Goal: Task Accomplishment & Management: Complete application form

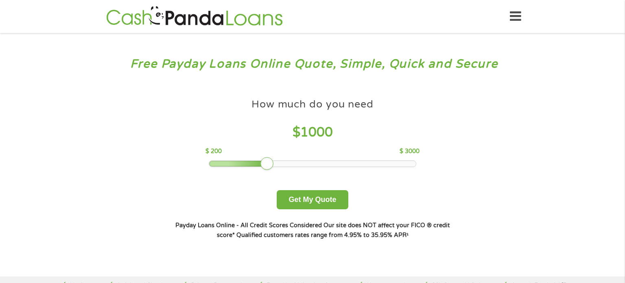
click at [240, 163] on div at bounding box center [238, 164] width 59 height 6
drag, startPoint x: 240, startPoint y: 163, endPoint x: 245, endPoint y: 163, distance: 4.9
click at [245, 163] on div at bounding box center [244, 163] width 13 height 13
click at [304, 200] on button "Get My Quote" at bounding box center [312, 199] width 71 height 19
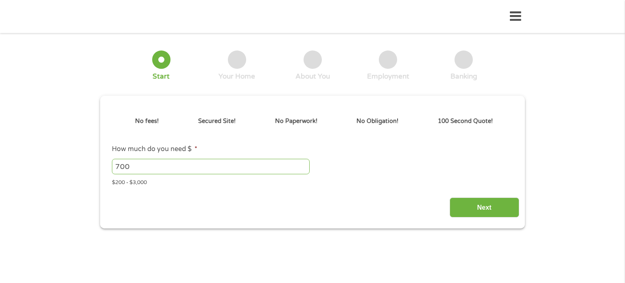
type input "EAIaIQobChMIsafwrISEjwMVnTOtBh3jES2wEAAYAiAAEgJqcvD_BwE"
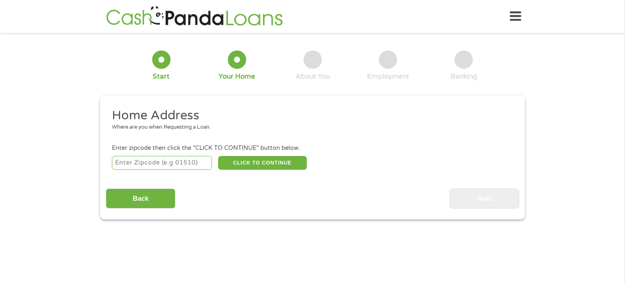
click at [154, 163] on input "number" at bounding box center [162, 163] width 101 height 14
type input "95121"
click at [281, 160] on button "CLICK TO CONTINUE" at bounding box center [262, 163] width 89 height 14
type input "95121"
type input "[GEOGRAPHIC_DATA][PERSON_NAME]"
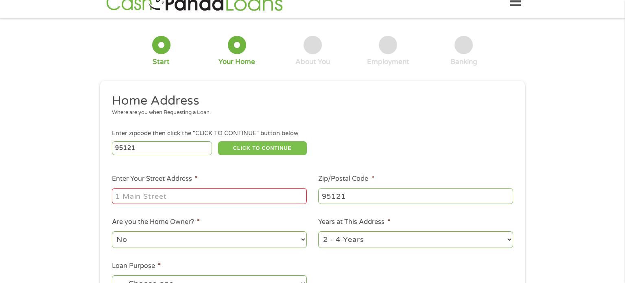
scroll to position [24, 0]
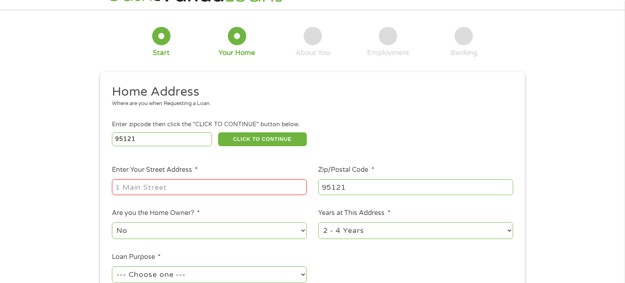
click at [204, 188] on input "Enter Your Street Address *" at bounding box center [209, 186] width 195 height 15
type input "[STREET_ADDRESS],"
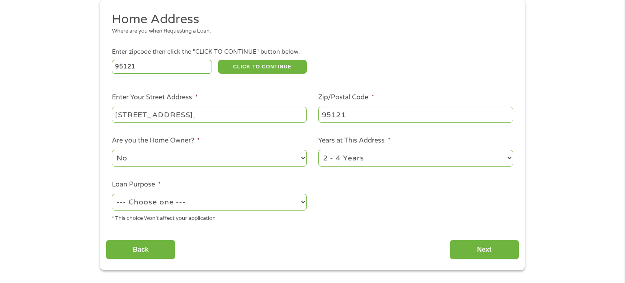
scroll to position [103, 0]
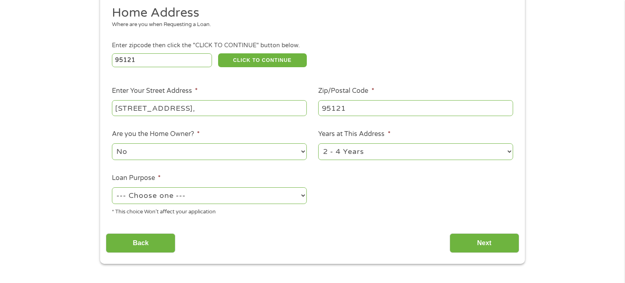
click at [239, 200] on select "--- Choose one --- Pay Bills Debt Consolidation Home Improvement Major Purchase…" at bounding box center [209, 195] width 195 height 17
select select "medicalexpenses"
click at [112, 188] on select "--- Choose one --- Pay Bills Debt Consolidation Home Improvement Major Purchase…" at bounding box center [209, 195] width 195 height 17
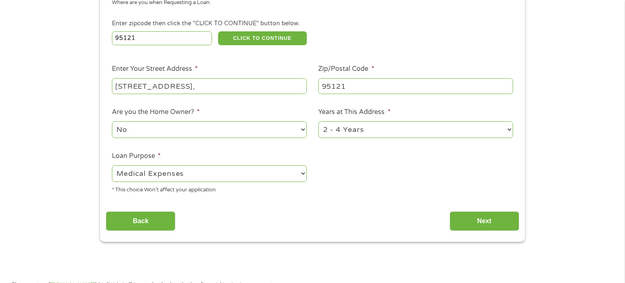
scroll to position [138, 0]
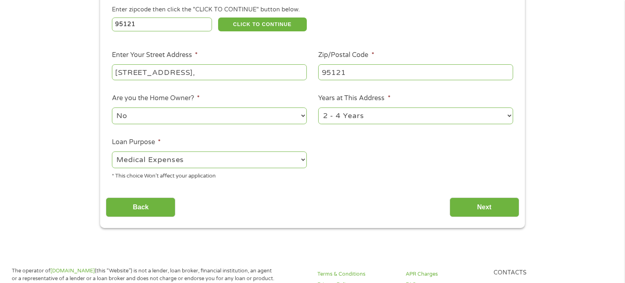
click at [485, 117] on select "1 Year or less 1 - 2 Years 2 - 4 Years Over 4 Years" at bounding box center [415, 115] width 195 height 17
select select "60months"
click at [318, 108] on select "1 Year or less 1 - 2 Years 2 - 4 Years Over 4 Years" at bounding box center [415, 115] width 195 height 17
click at [492, 211] on input "Next" at bounding box center [485, 207] width 70 height 20
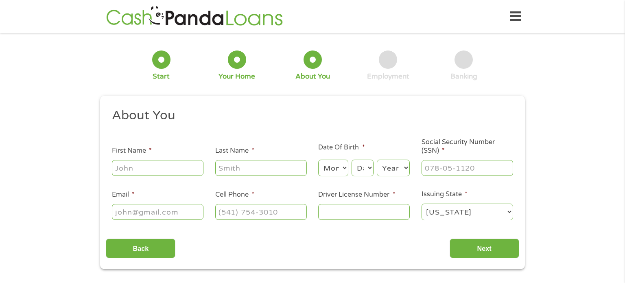
scroll to position [3, 3]
click at [184, 170] on input "First Name *" at bounding box center [158, 167] width 92 height 15
type input "[PERSON_NAME]"
type input "Pabelico"
type input "[EMAIL_ADDRESS][DOMAIN_NAME]"
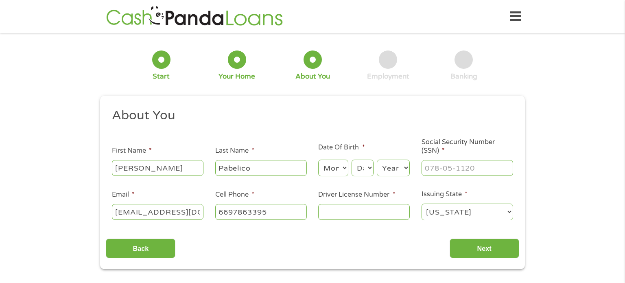
type input "[PHONE_NUMBER]"
click at [340, 171] on select "Month 1 2 3 4 5 6 7 8 9 10 11 12" at bounding box center [333, 168] width 30 height 17
select select "1"
click at [318, 160] on select "Month 1 2 3 4 5 6 7 8 9 10 11 12" at bounding box center [333, 168] width 30 height 17
click at [365, 170] on select "Day 1 2 3 4 5 6 7 8 9 10 11 12 13 14 15 16 17 18 19 20 21 22 23 24 25 26 27 28 …" at bounding box center [363, 168] width 22 height 17
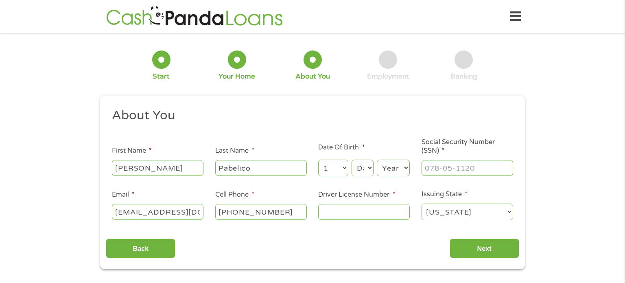
select select "12"
click at [352, 160] on select "Day 1 2 3 4 5 6 7 8 9 10 11 12 13 14 15 16 17 18 19 20 21 22 23 24 25 26 27 28 …" at bounding box center [363, 168] width 22 height 17
click at [400, 170] on select "Year [DATE] 2006 2005 2004 2003 2002 2001 2000 1999 1998 1997 1996 1995 1994 19…" at bounding box center [393, 168] width 33 height 17
select select "1959"
click at [377, 160] on select "Year [DATE] 2006 2005 2004 2003 2002 2001 2000 1999 1998 1997 1996 1995 1994 19…" at bounding box center [393, 168] width 33 height 17
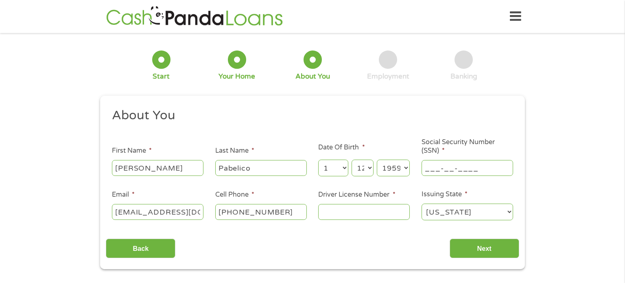
click at [466, 170] on input "___-__-____" at bounding box center [468, 167] width 92 height 15
type input "618-26-8956"
click at [362, 214] on input "Driver License Number *" at bounding box center [364, 211] width 92 height 15
type input "A6272126"
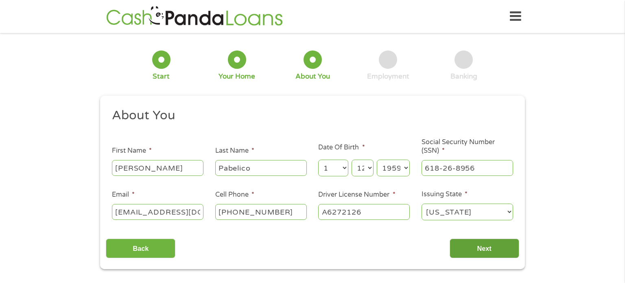
click at [479, 249] on input "Next" at bounding box center [485, 248] width 70 height 20
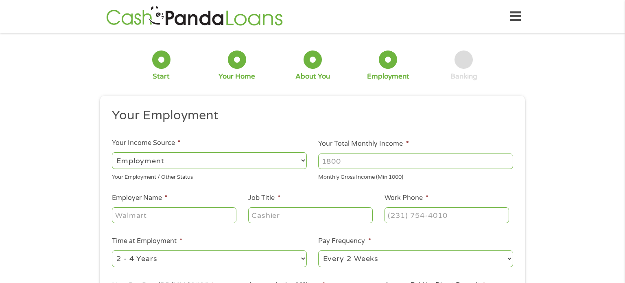
click at [353, 166] on input "Your Total Monthly Income *" at bounding box center [415, 160] width 195 height 15
type input "3200"
click at [180, 214] on input "Employer Name *" at bounding box center [174, 214] width 125 height 15
type input "Thermo [PERSON_NAME] Scientific"
click at [320, 217] on input "Job Title *" at bounding box center [310, 214] width 125 height 15
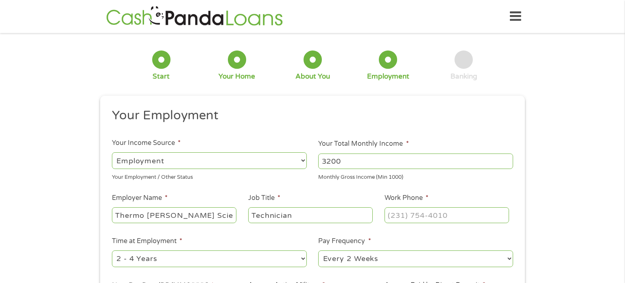
type input "Technician"
click at [418, 217] on input "(___) ___-____" at bounding box center [447, 214] width 125 height 15
type input "[PHONE_NUMBER]"
click at [217, 265] on select "--- Choose one --- 1 Year or less 1 - 2 Years 2 - 4 Years Over 4 Years" at bounding box center [209, 258] width 195 height 17
select select "60months"
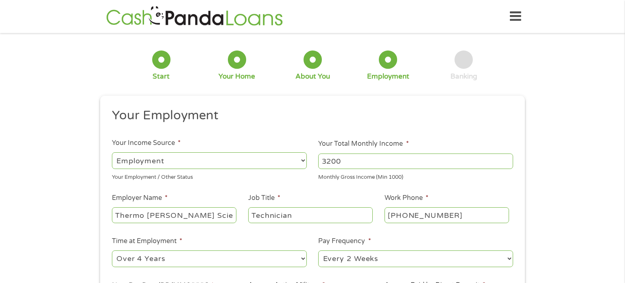
click at [112, 251] on select "--- Choose one --- 1 Year or less 1 - 2 Years 2 - 4 Years Over 4 Years" at bounding box center [209, 258] width 195 height 17
click at [397, 258] on select "--- Choose one --- Every 2 Weeks Every Week Monthly Semi-Monthly" at bounding box center [415, 258] width 195 height 17
select select "weekly"
click at [318, 251] on select "--- Choose one --- Every 2 Weeks Every Week Monthly Semi-Monthly" at bounding box center [415, 258] width 195 height 17
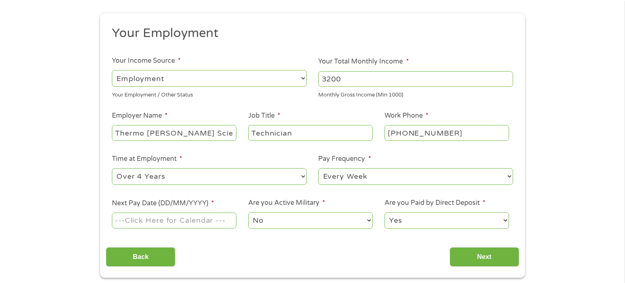
scroll to position [87, 0]
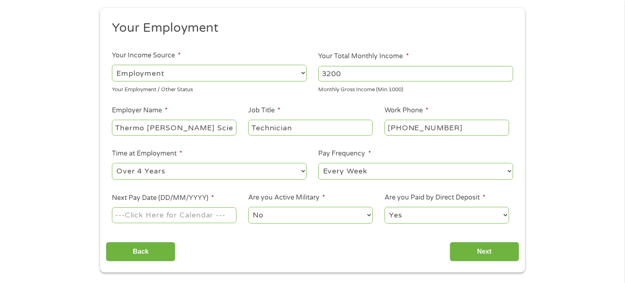
click at [179, 221] on input "Next Pay Date (DD/MM/YYYY) *" at bounding box center [174, 214] width 125 height 15
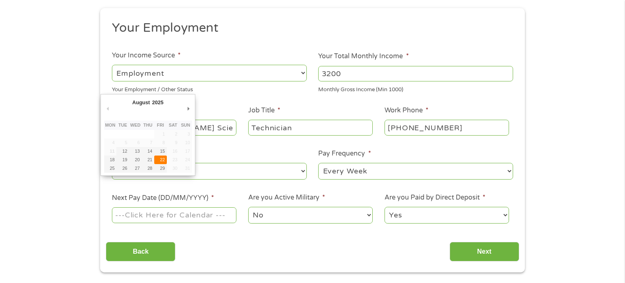
type input "[DATE]"
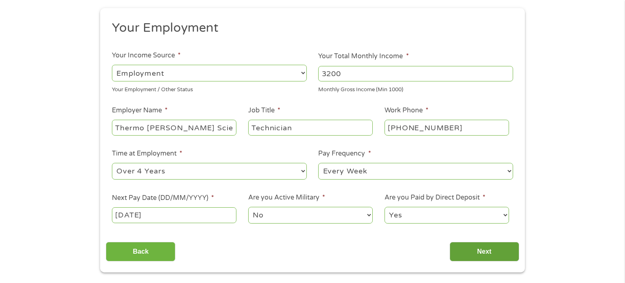
click at [477, 253] on input "Next" at bounding box center [485, 252] width 70 height 20
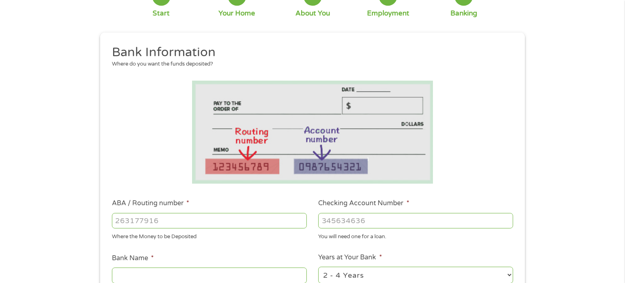
scroll to position [70, 0]
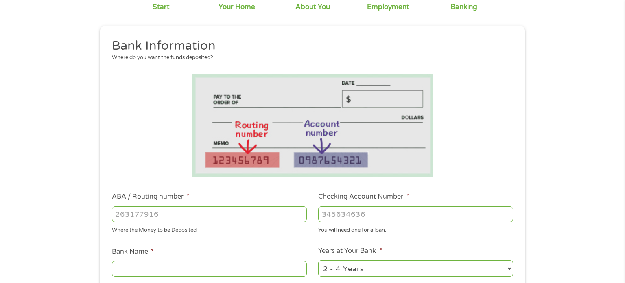
click at [223, 216] on input "ABA / Routing number *" at bounding box center [209, 213] width 195 height 15
type input "322271627"
type input "[PERSON_NAME] [PERSON_NAME] BANK NA"
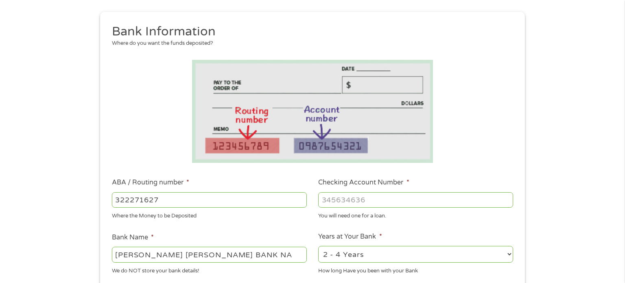
scroll to position [96, 0]
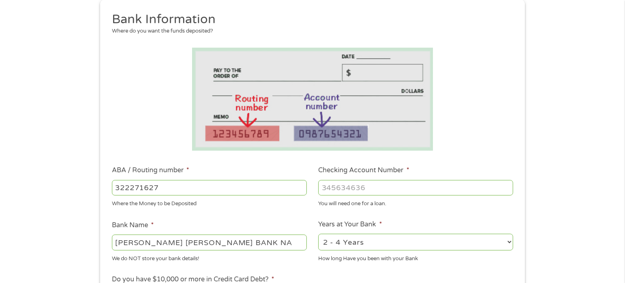
type input "322271627"
click at [366, 185] on input "Checking Account Number *" at bounding box center [415, 187] width 195 height 15
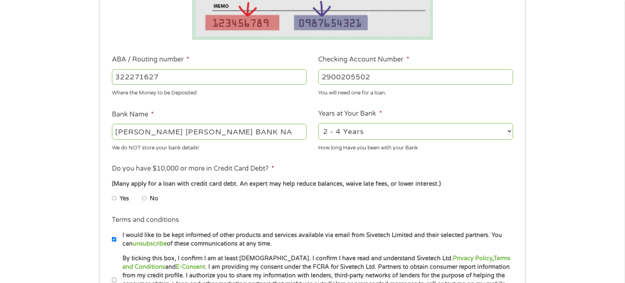
scroll to position [213, 0]
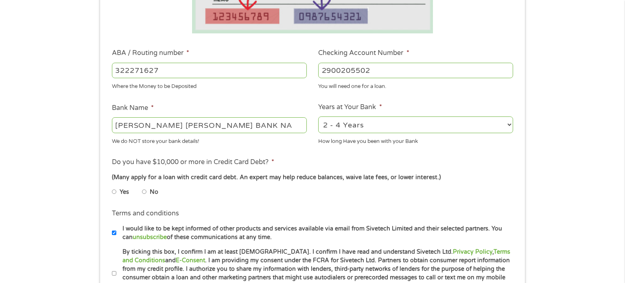
type input "2900205502"
click at [144, 190] on input "No" at bounding box center [144, 191] width 5 height 13
radio input "true"
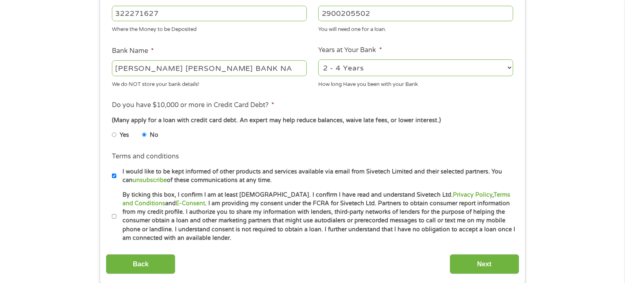
scroll to position [272, 0]
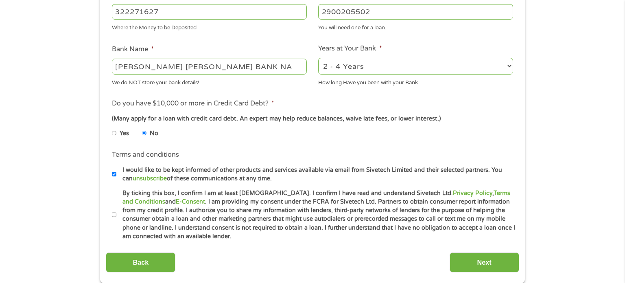
click at [112, 214] on input "By ticking this box, I confirm I am at least [DEMOGRAPHIC_DATA]. I confirm I ha…" at bounding box center [114, 214] width 5 height 13
checkbox input "true"
click at [489, 262] on input "Next" at bounding box center [485, 262] width 70 height 20
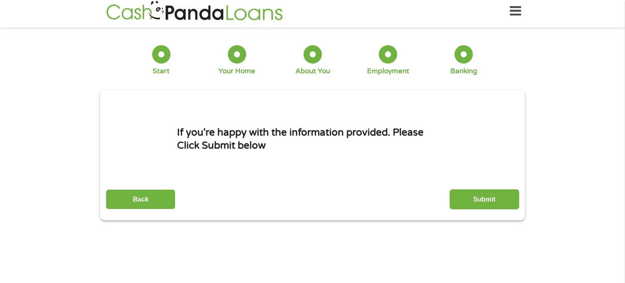
scroll to position [0, 0]
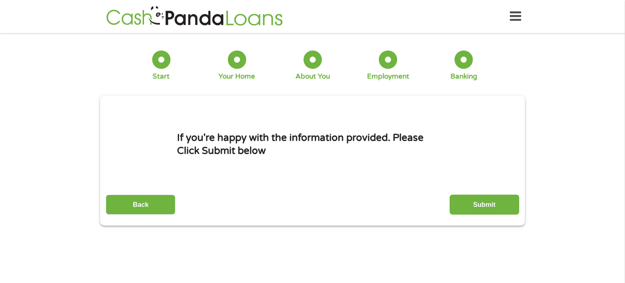
click at [488, 202] on input "Submit" at bounding box center [485, 205] width 70 height 20
